Goal: Navigation & Orientation: Find specific page/section

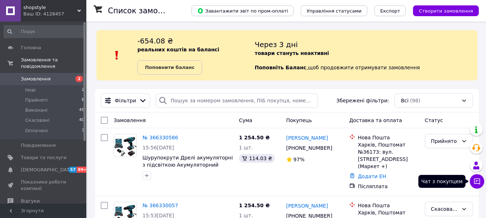
click at [479, 185] on icon at bounding box center [476, 181] width 7 height 7
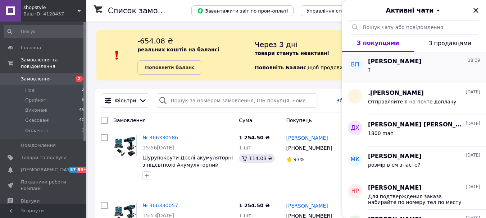
click at [395, 66] on div "?" at bounding box center [424, 72] width 112 height 12
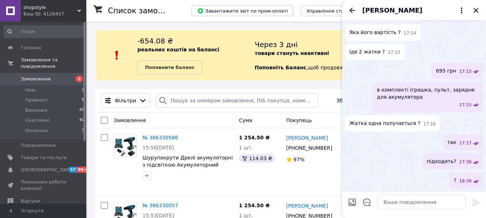
scroll to position [964, 0]
click at [412, 205] on textarea at bounding box center [421, 202] width 89 height 14
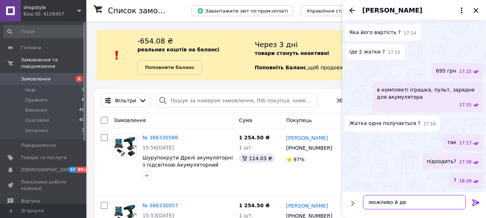
type textarea "можливо й дві"
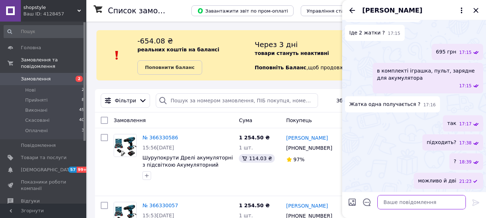
scroll to position [984, 0]
click at [474, 9] on icon "Закрити" at bounding box center [476, 10] width 9 height 9
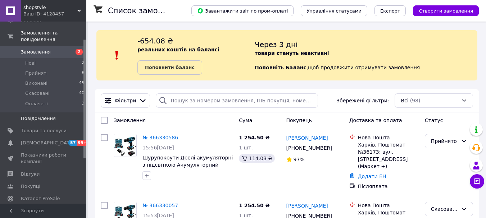
scroll to position [72, 0]
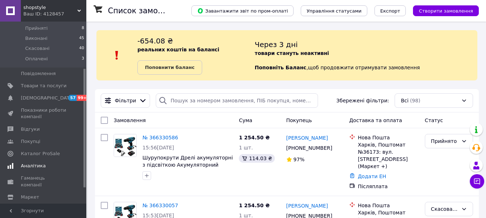
click at [49, 160] on link "Аналітика" at bounding box center [44, 166] width 89 height 12
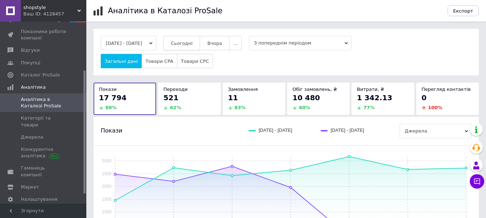
click at [191, 46] on span "Сьогодні" at bounding box center [182, 43] width 22 height 5
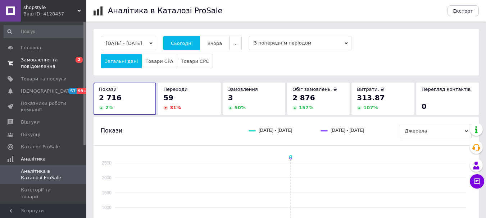
click at [57, 60] on span "Замовлення та повідомлення" at bounding box center [44, 63] width 46 height 13
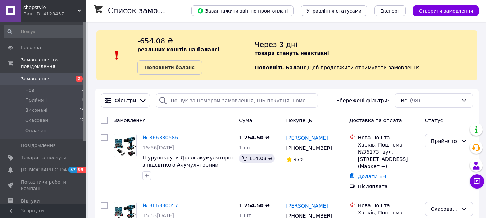
click at [82, 12] on div "Ваш ID: 4128457" at bounding box center [54, 14] width 63 height 6
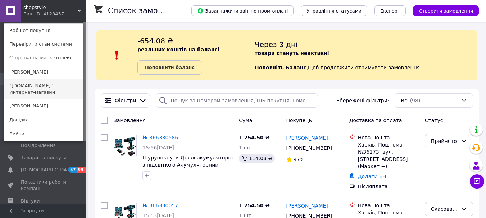
click at [47, 85] on link ""[DOMAIN_NAME]" - Интернет-магазин" at bounding box center [43, 89] width 79 height 20
